Goal: Transaction & Acquisition: Purchase product/service

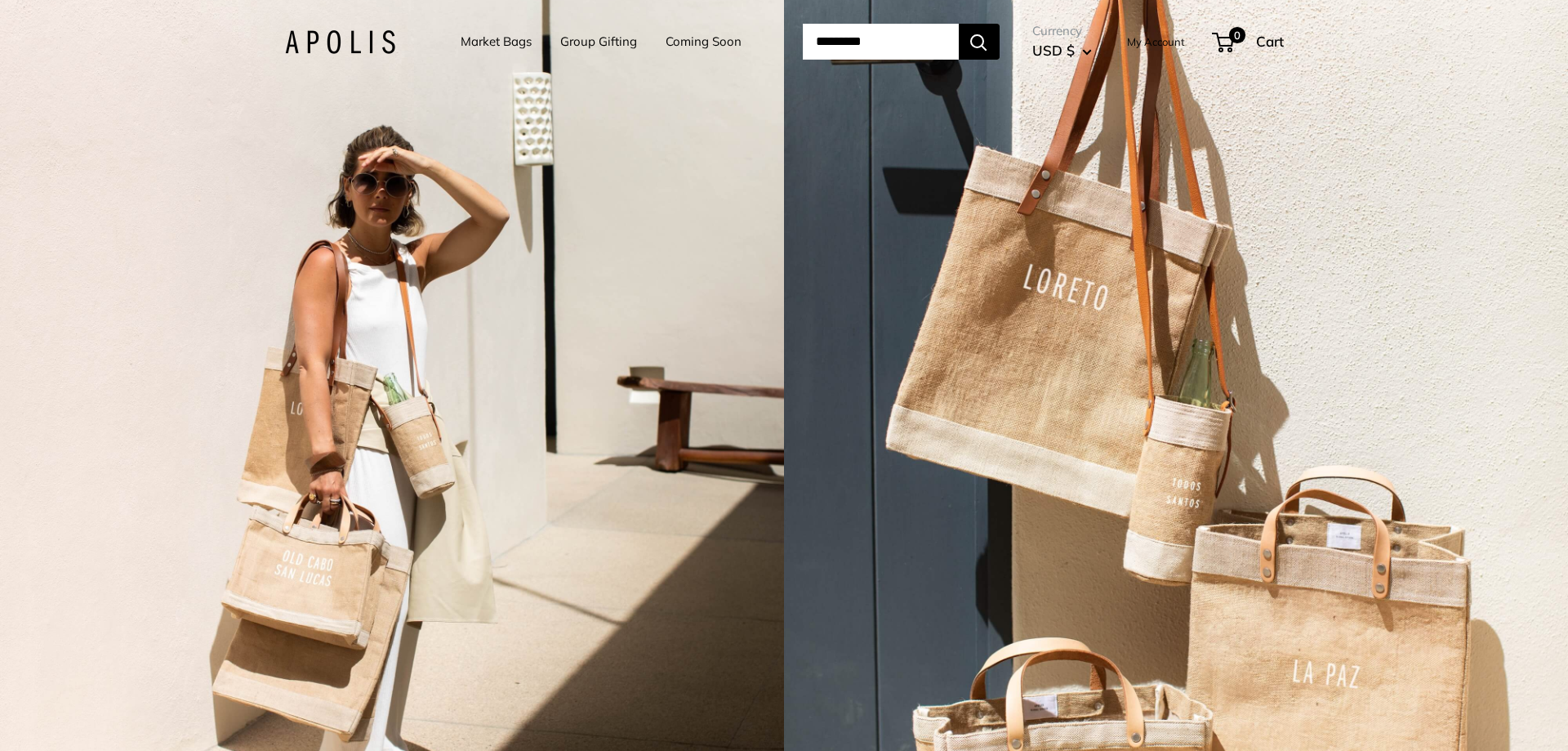
click at [479, 49] on link "Market Bags" at bounding box center [495, 42] width 71 height 23
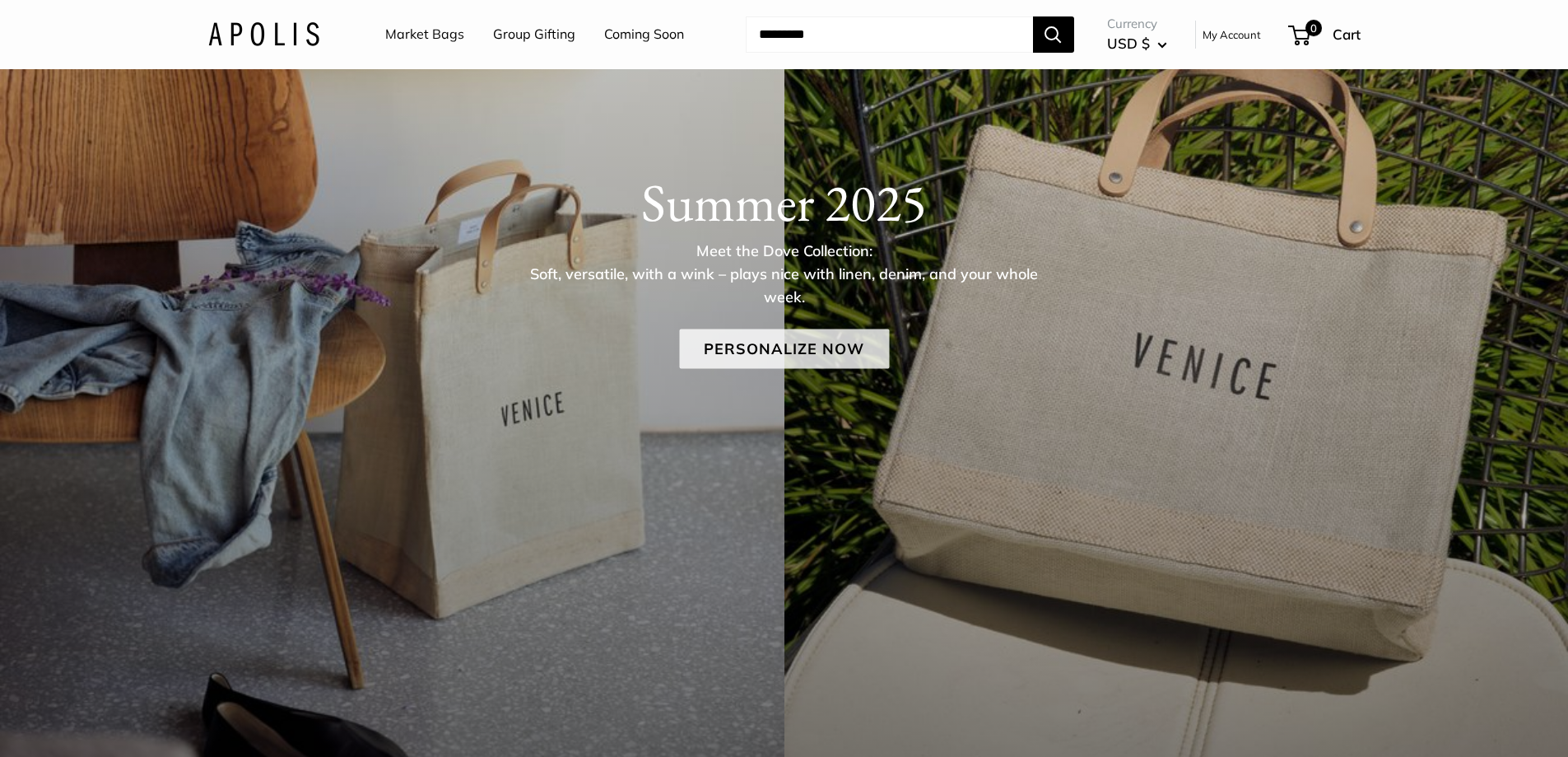
click at [825, 354] on link "Personalize Now" at bounding box center [784, 348] width 210 height 39
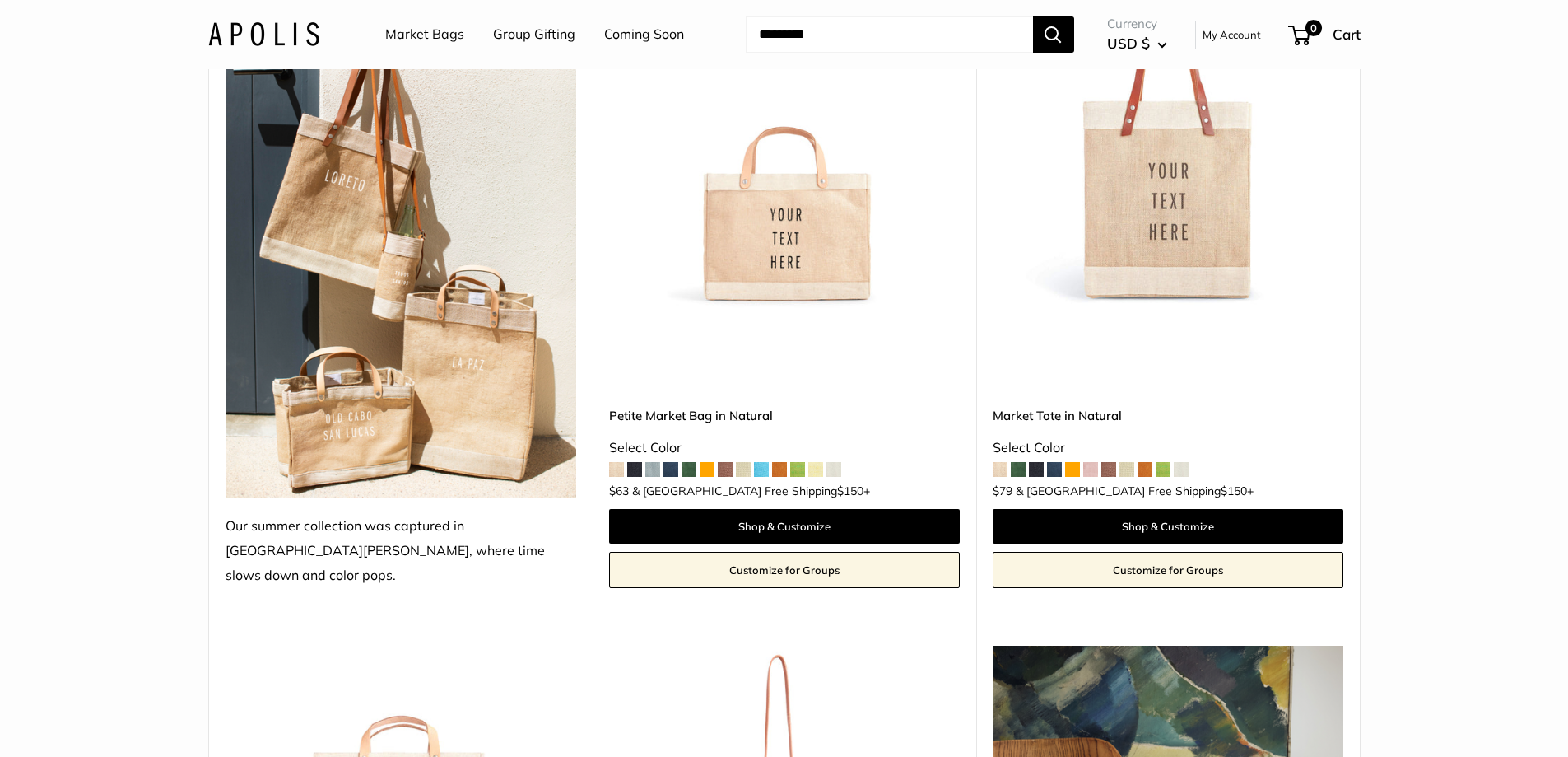
click at [0, 0] on img at bounding box center [0, 0] width 0 height 0
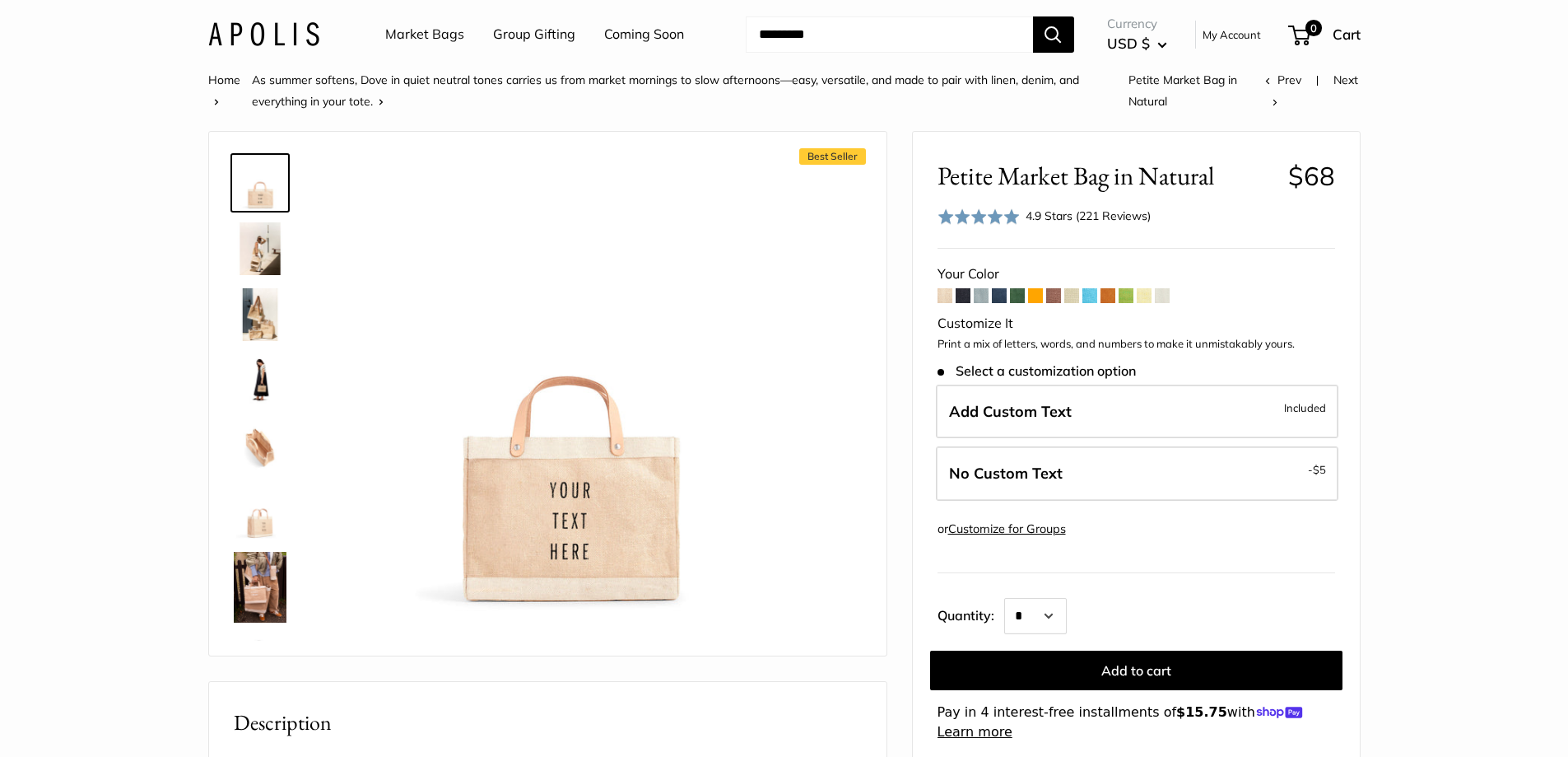
click at [958, 299] on span at bounding box center [962, 295] width 15 height 15
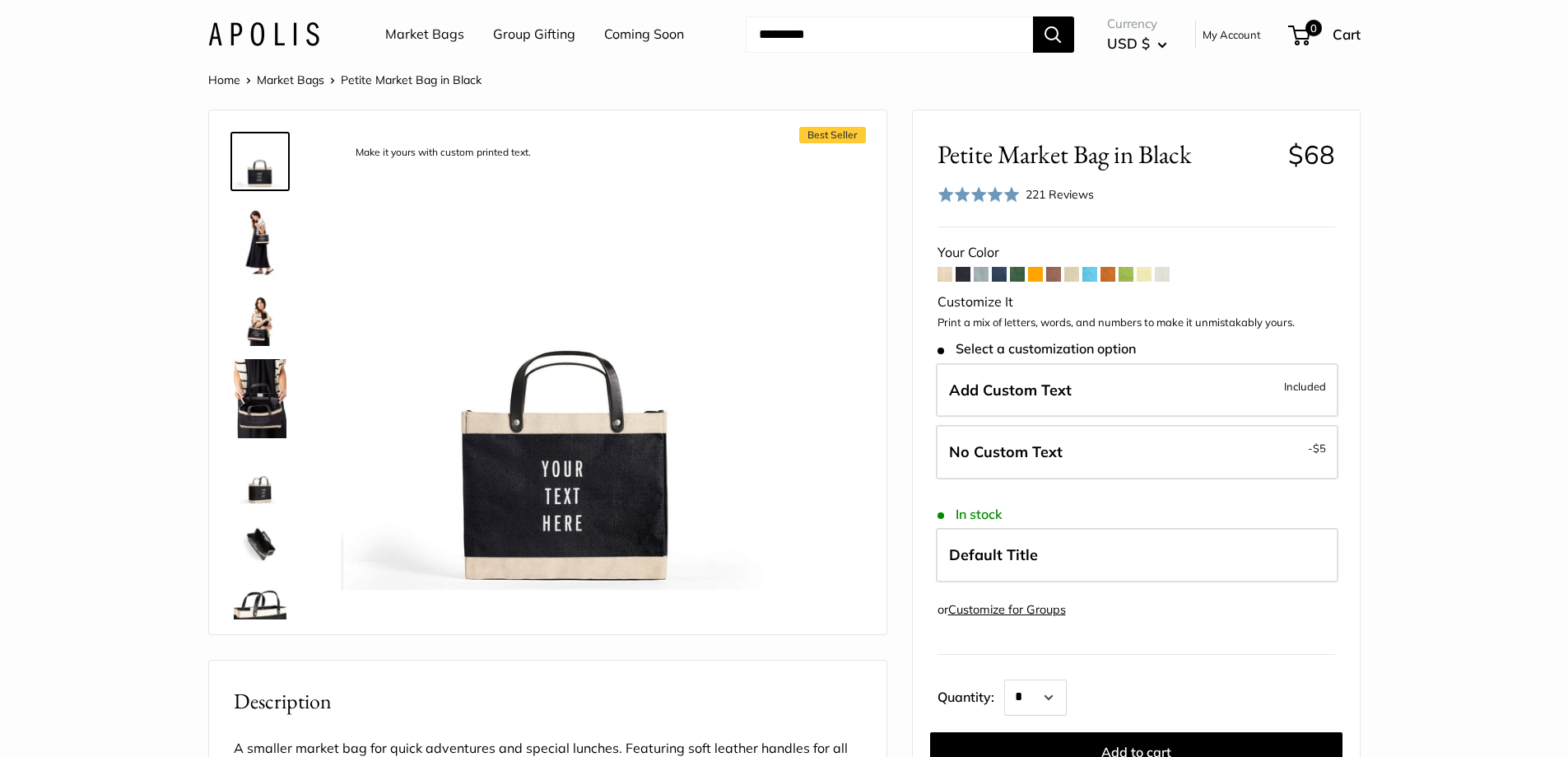
click at [945, 276] on span at bounding box center [944, 274] width 15 height 15
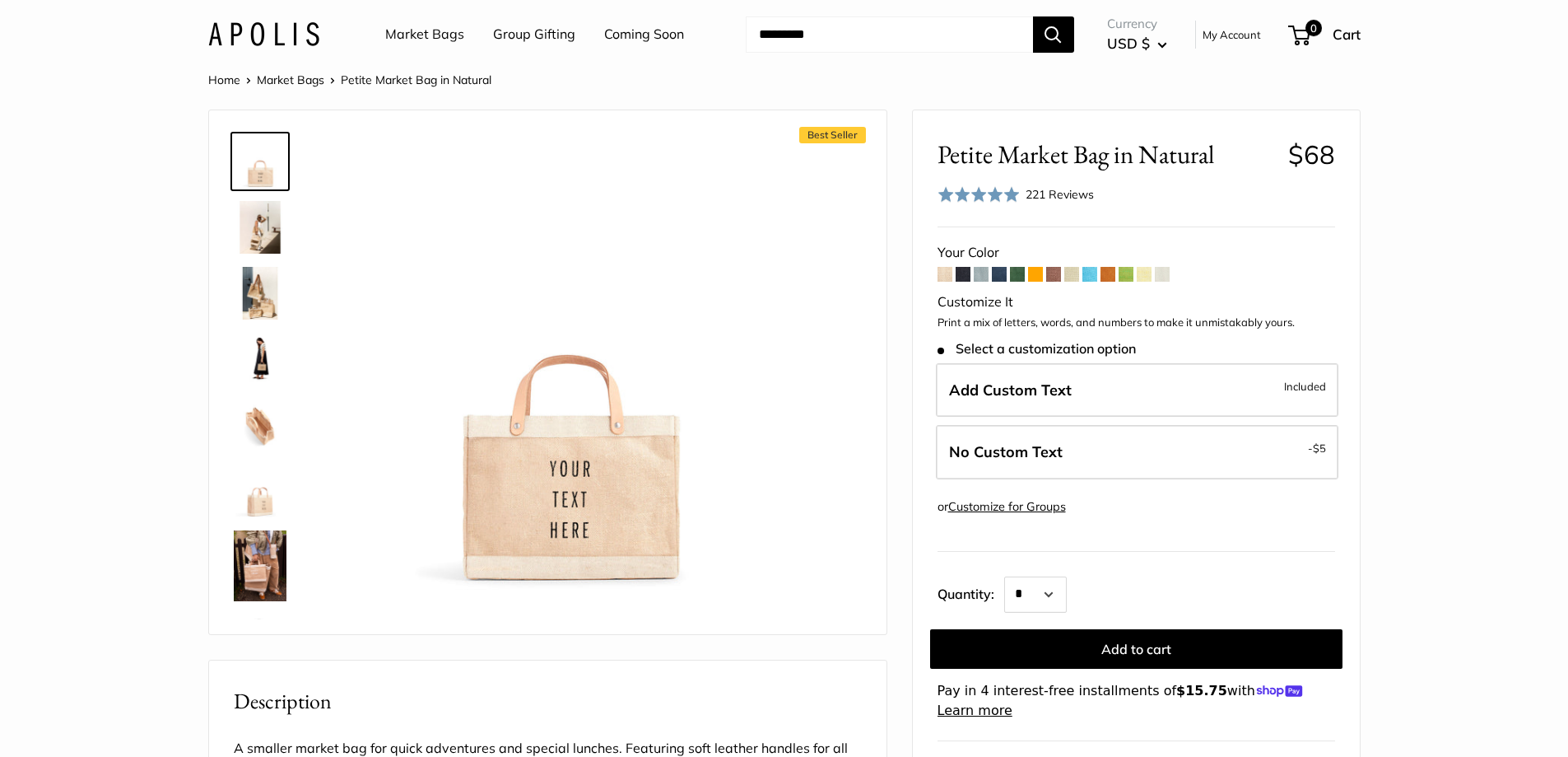
click at [256, 503] on img at bounding box center [260, 490] width 52 height 52
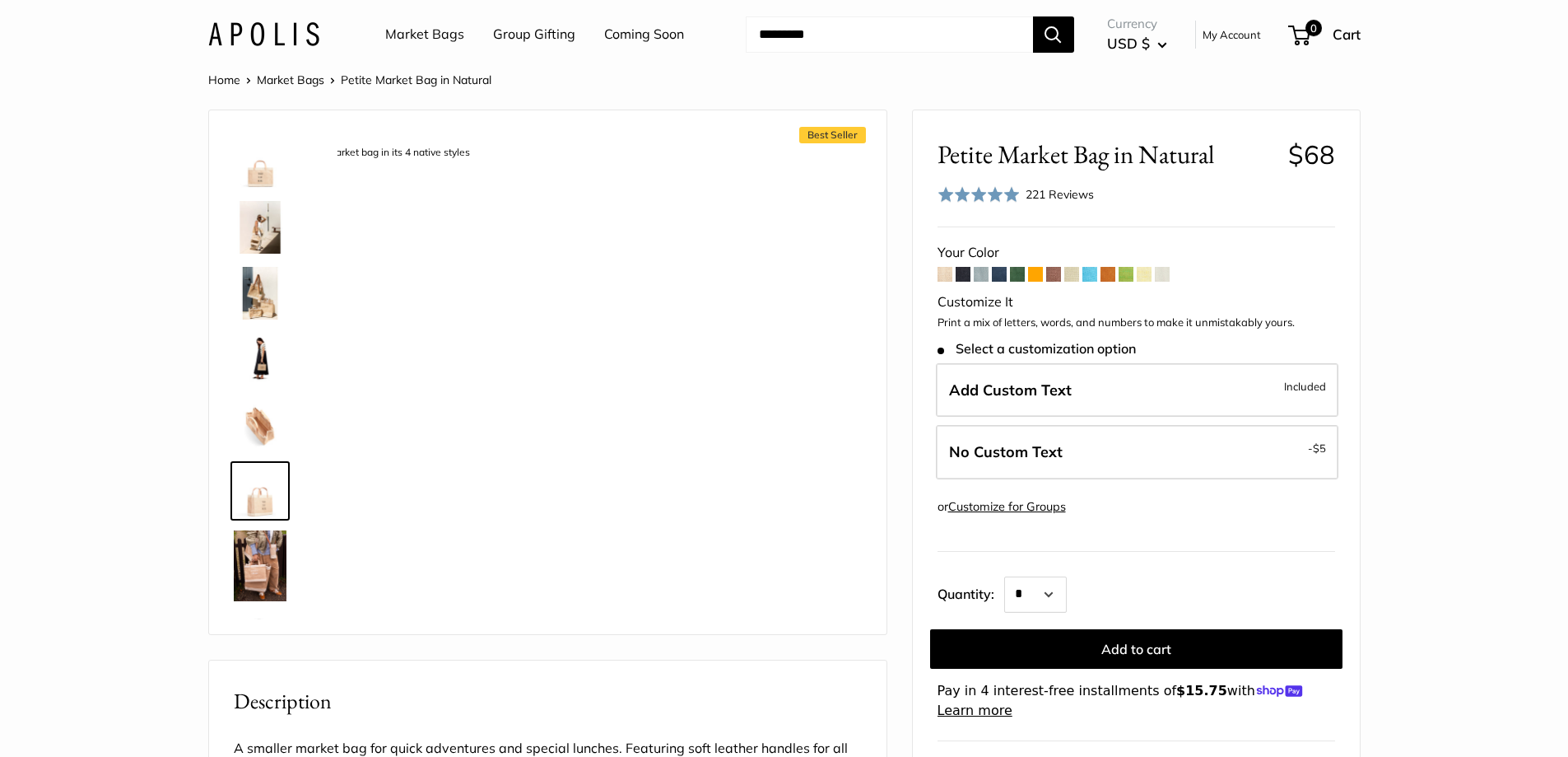
scroll to position [117, 0]
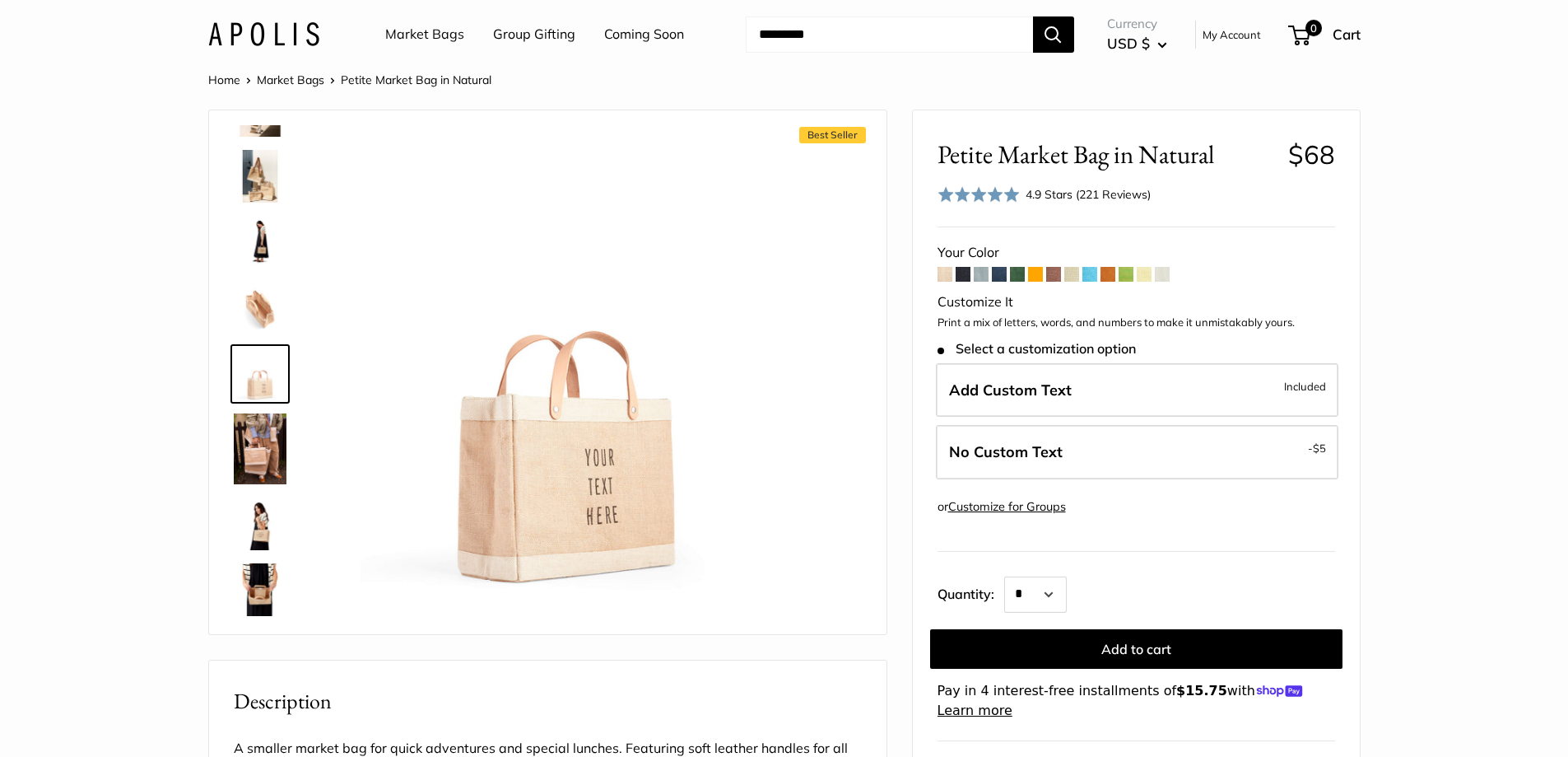
click at [238, 603] on img at bounding box center [260, 589] width 52 height 52
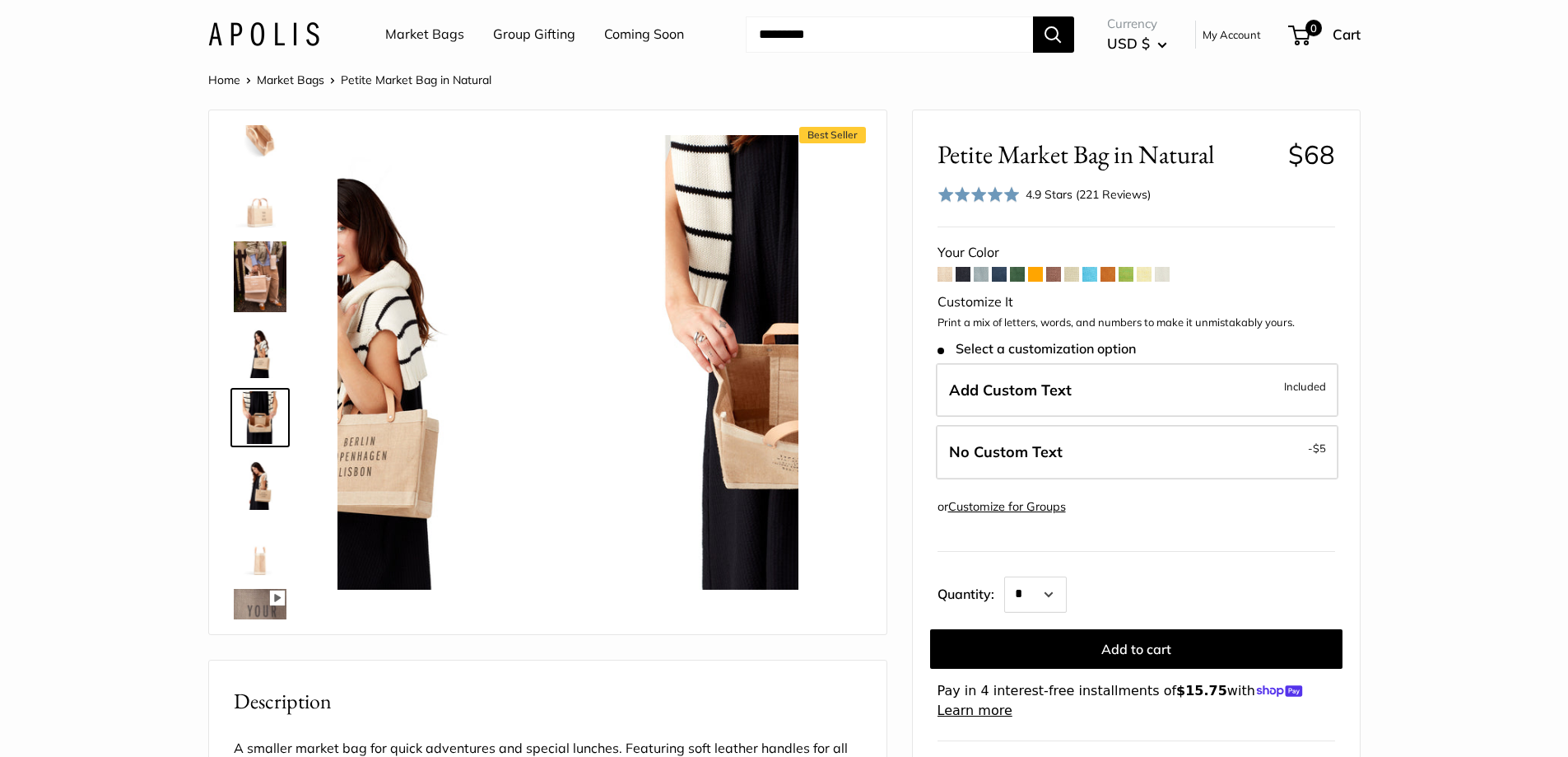
scroll to position [333, 0]
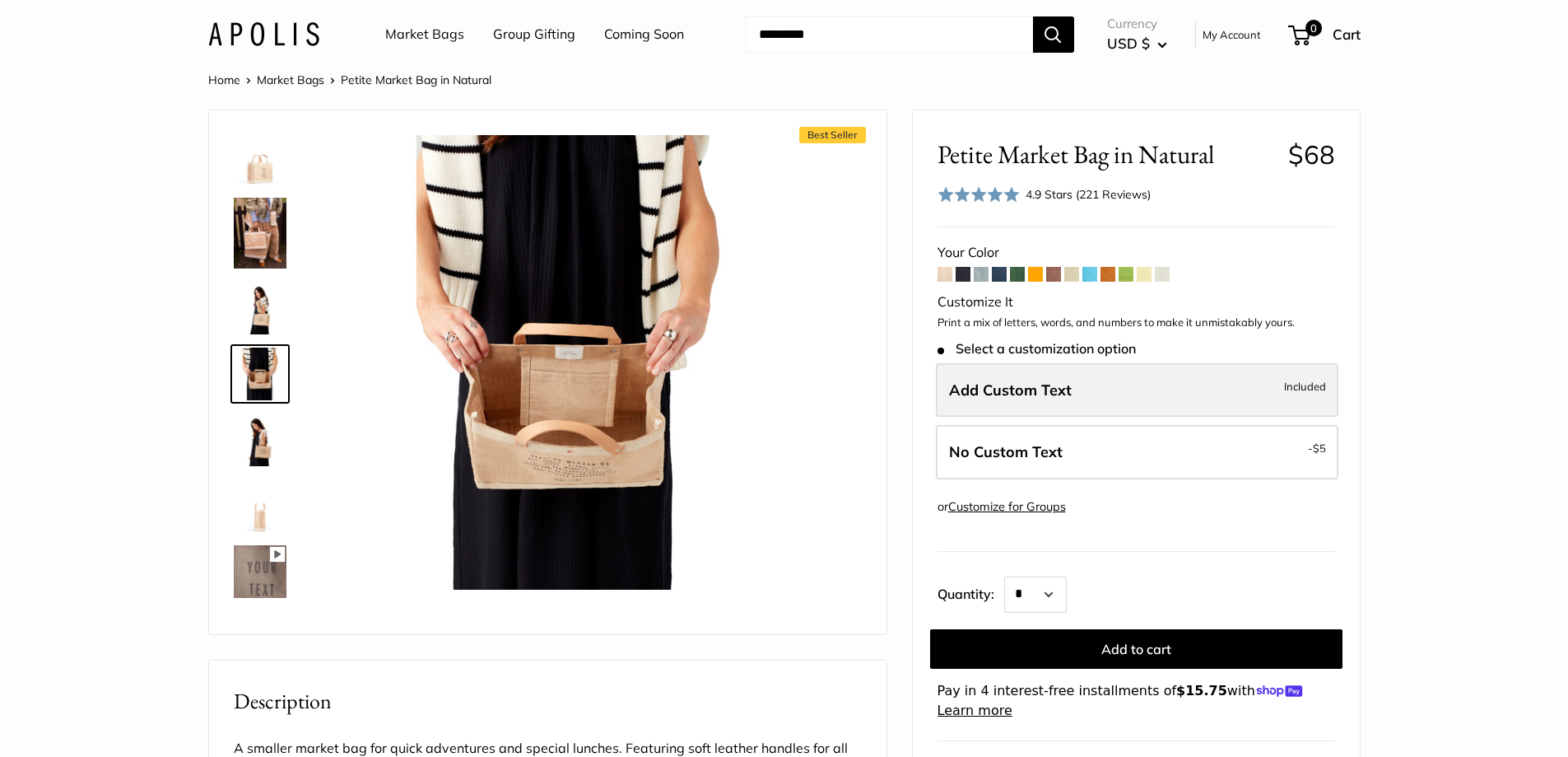
click at [1040, 394] on span "Add Custom Text" at bounding box center [1010, 390] width 123 height 19
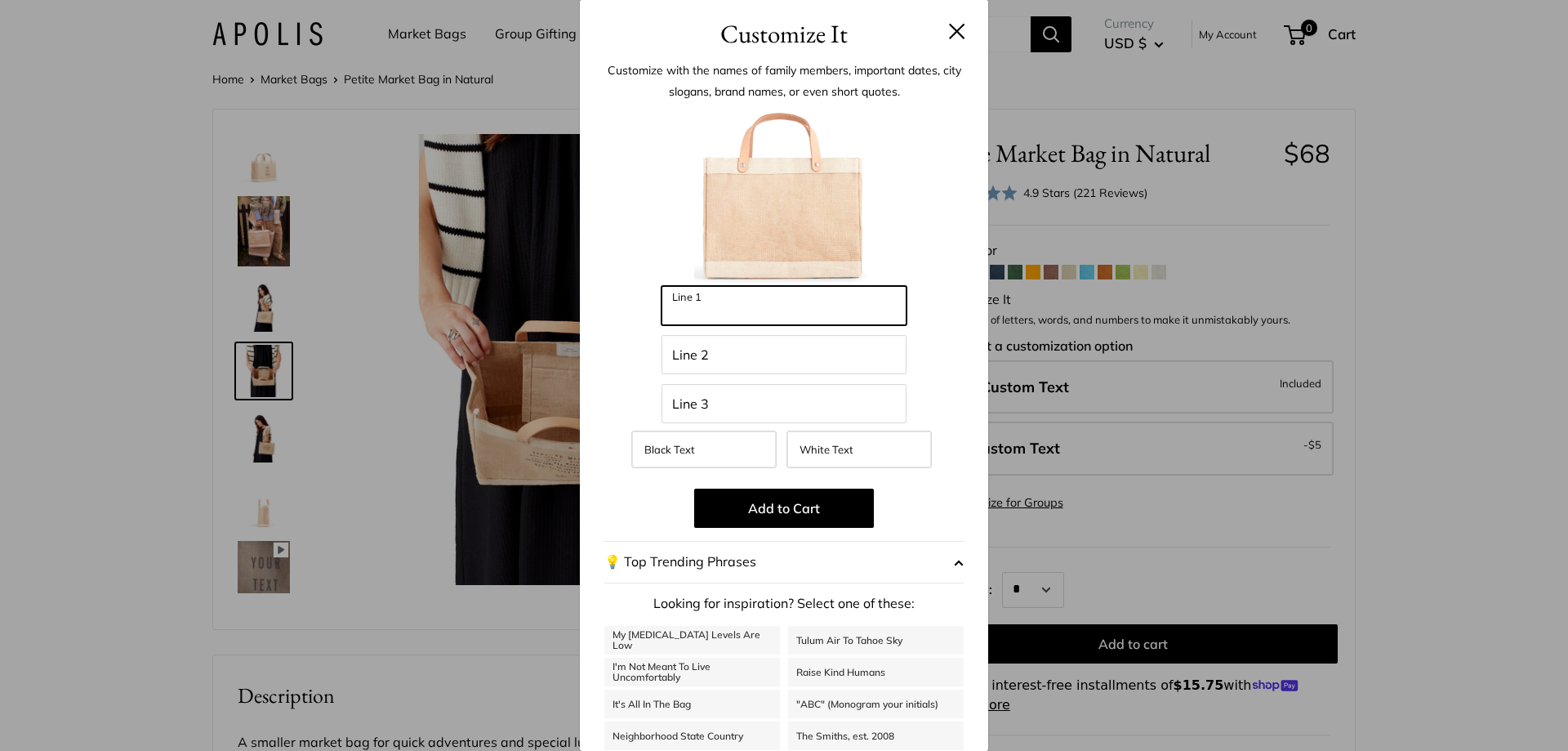
click at [727, 305] on input "Line 1" at bounding box center [784, 306] width 245 height 39
type input "**"
click at [949, 33] on button at bounding box center [957, 31] width 16 height 16
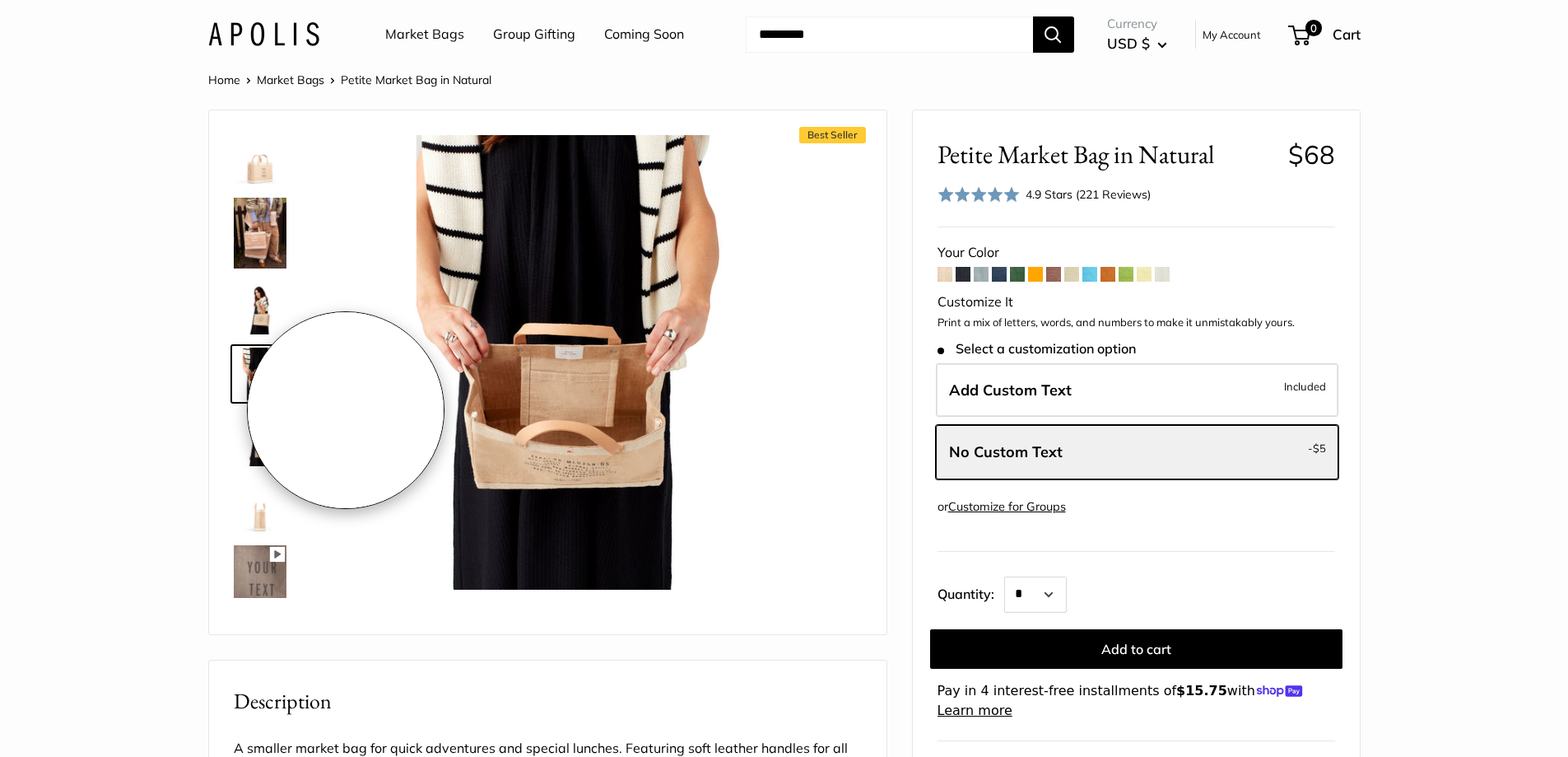
click at [263, 456] on img at bounding box center [260, 439] width 52 height 52
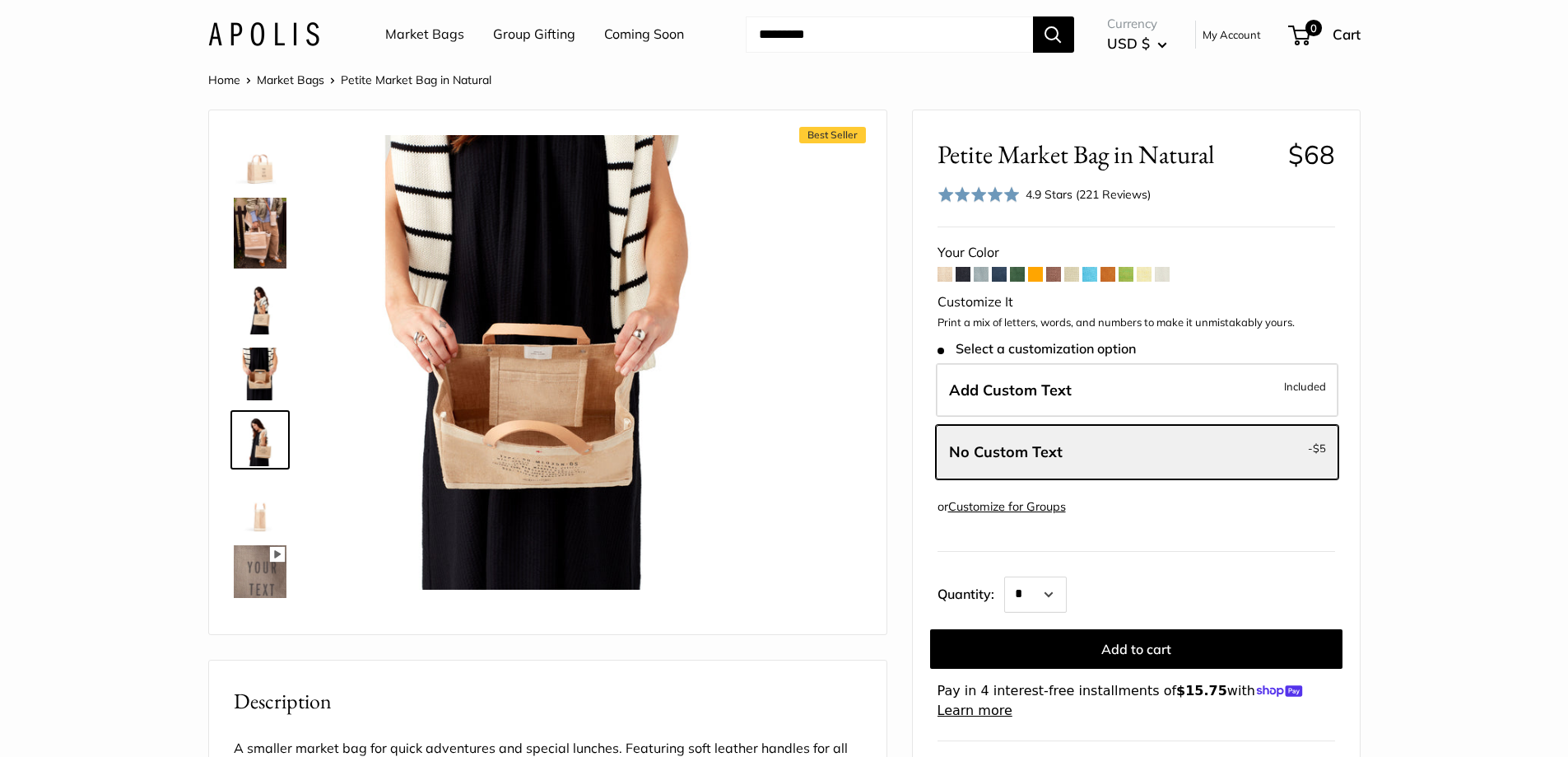
scroll to position [398, 0]
